Goal: Find specific page/section: Find specific page/section

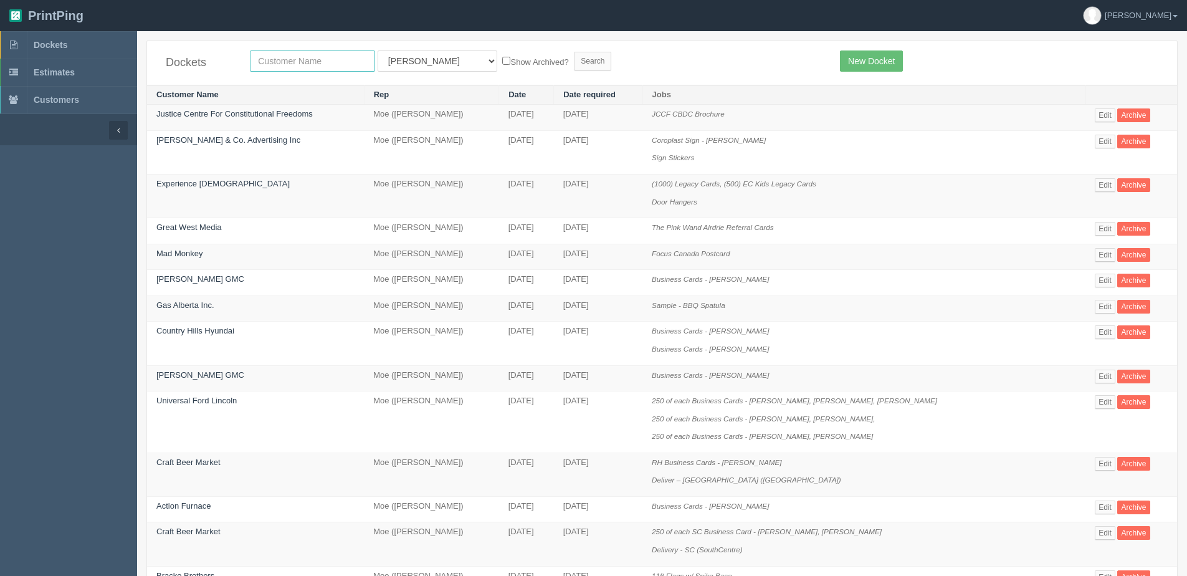
click at [291, 66] on input "text" at bounding box center [312, 60] width 125 height 21
type input "cara"
click at [574, 52] on input "Search" at bounding box center [592, 61] width 37 height 19
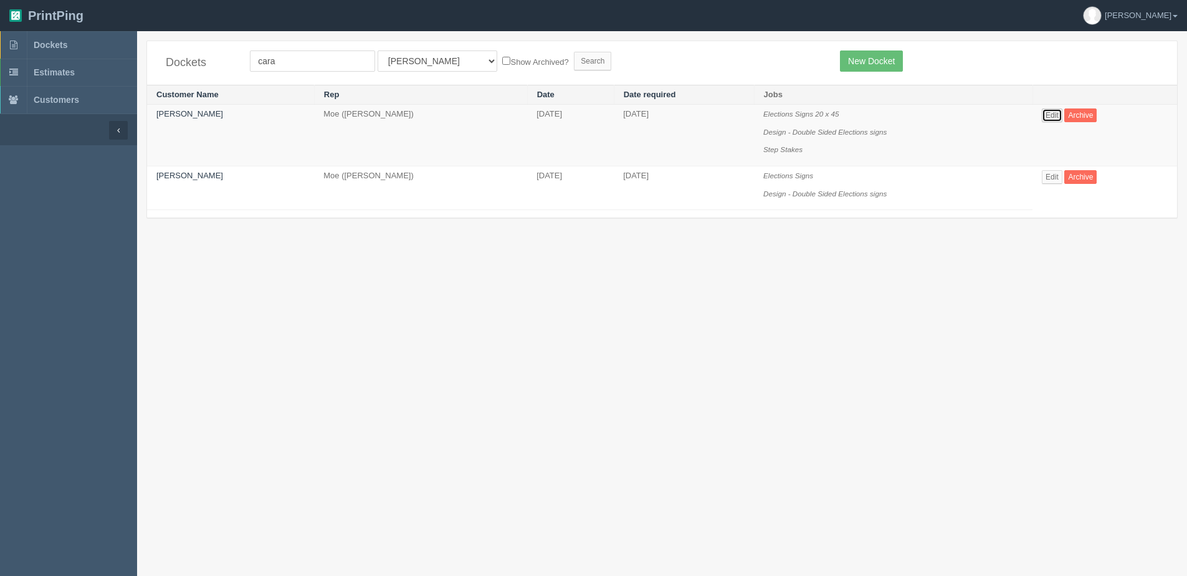
click at [1055, 110] on link "Edit" at bounding box center [1051, 115] width 21 height 14
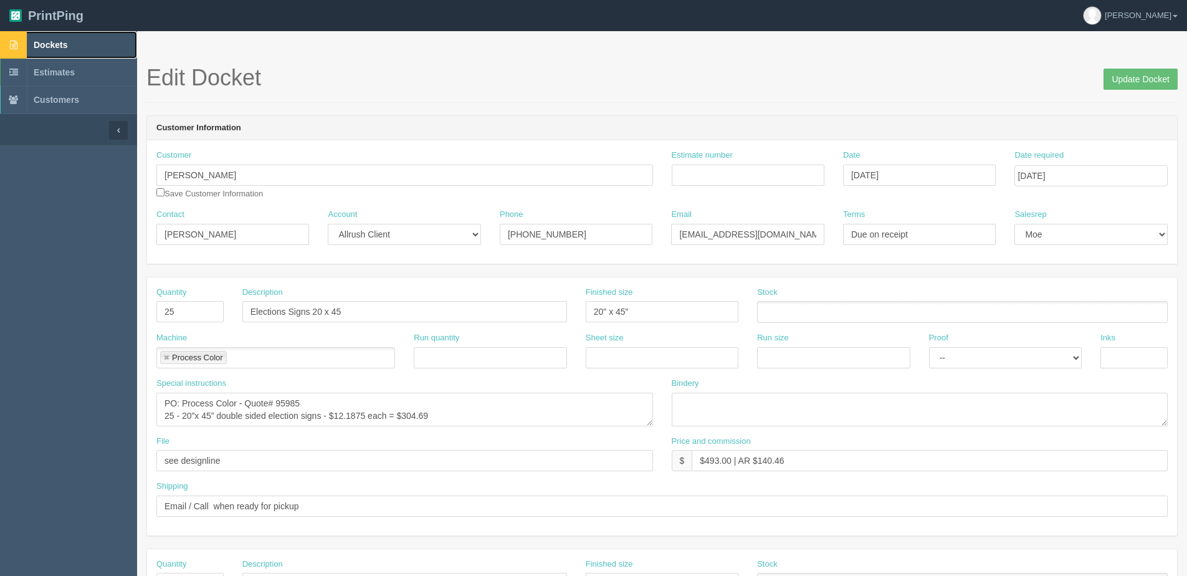
click at [52, 49] on span "Dockets" at bounding box center [51, 45] width 34 height 10
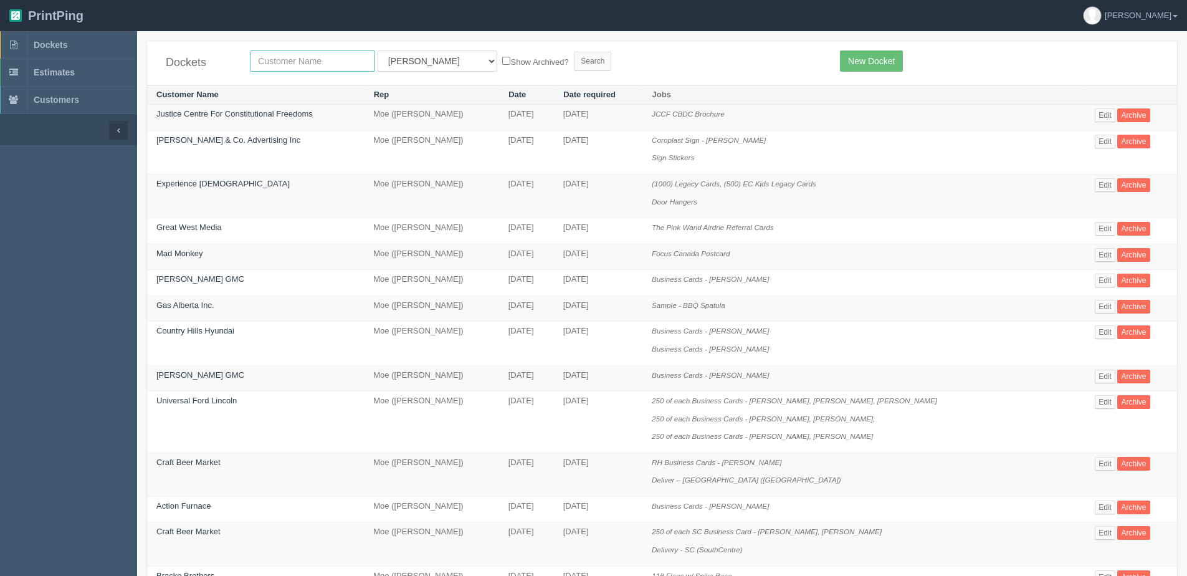
click at [311, 52] on input "text" at bounding box center [312, 60] width 125 height 21
type input "zayzoon"
click at [574, 52] on input "Search" at bounding box center [592, 61] width 37 height 19
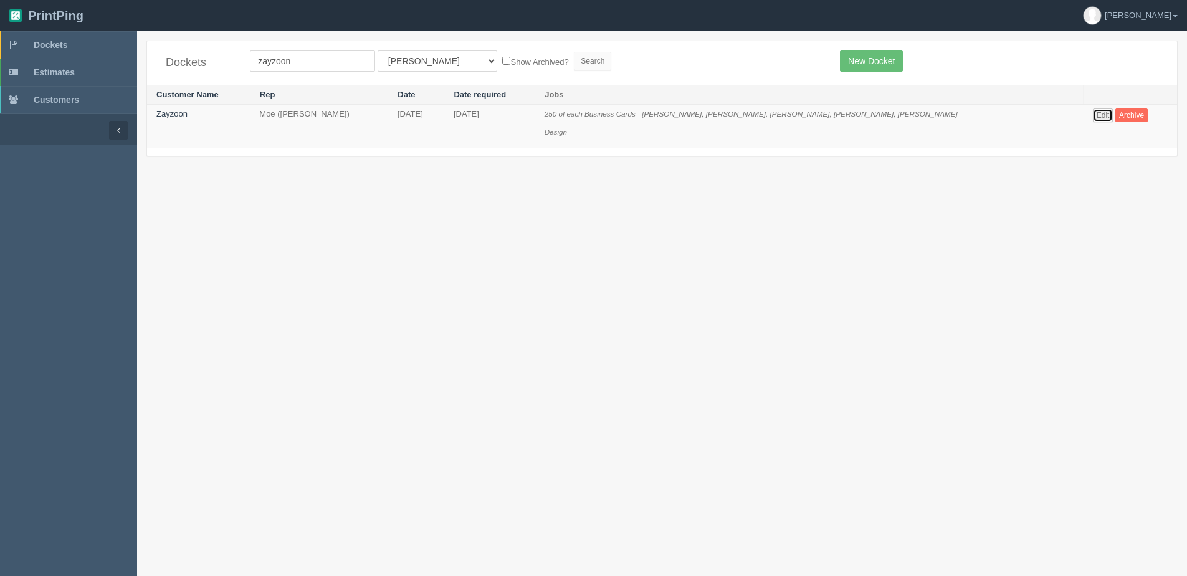
click at [1093, 115] on link "Edit" at bounding box center [1103, 115] width 21 height 14
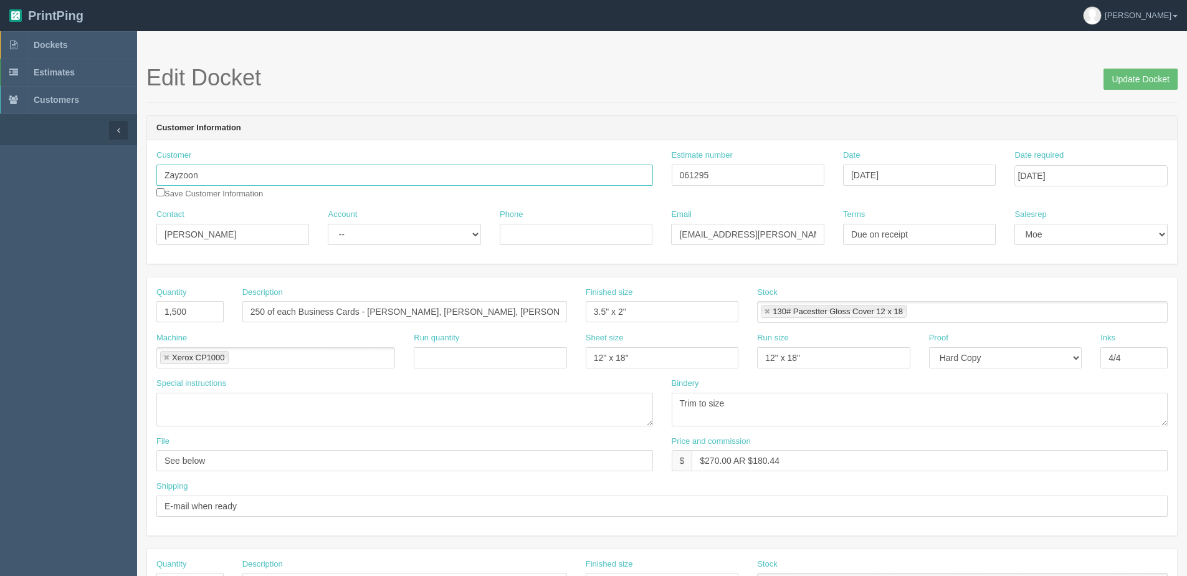
drag, startPoint x: 202, startPoint y: 174, endPoint x: 64, endPoint y: 182, distance: 139.1
click at [64, 182] on section "Dockets Estimates Customers" at bounding box center [593, 581] width 1187 height 1100
